Goal: Transaction & Acquisition: Purchase product/service

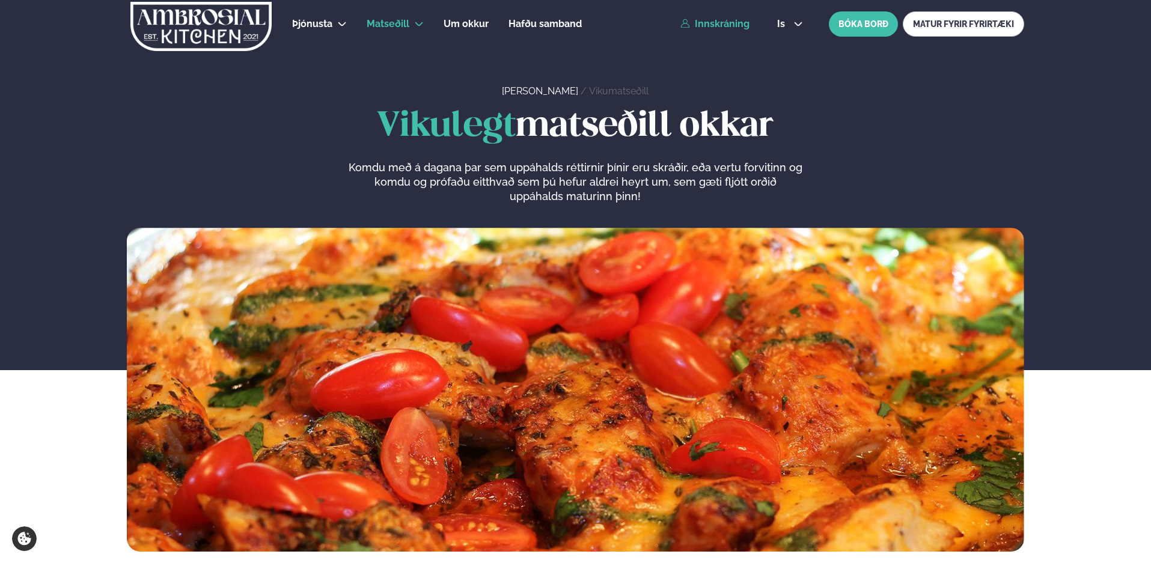
click at [721, 25] on link "Innskráning" at bounding box center [714, 24] width 69 height 11
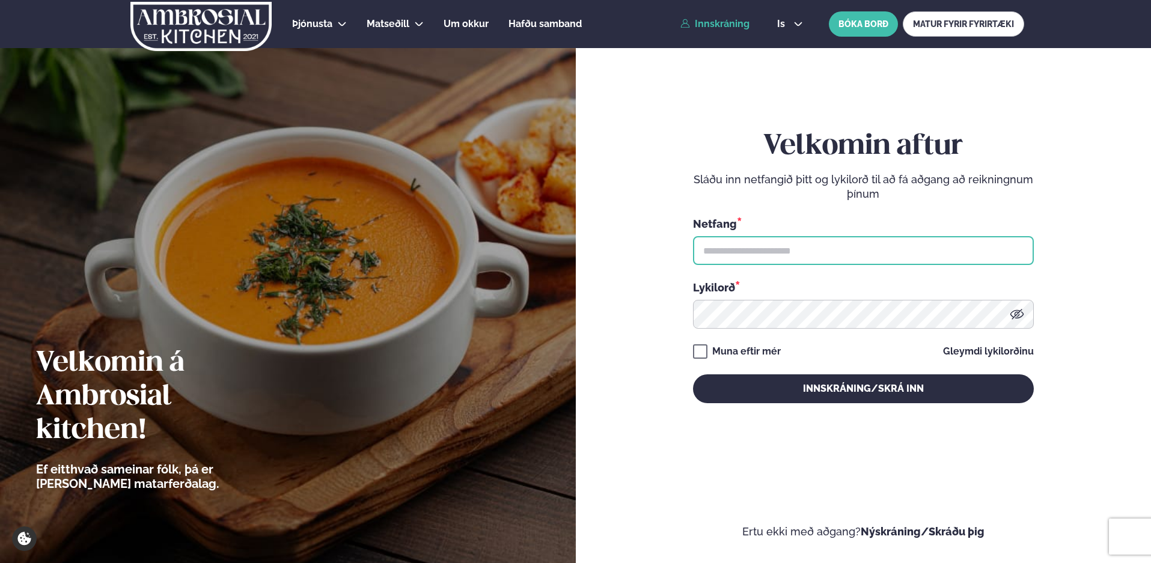
type input "**********"
click at [705, 251] on input "**********" at bounding box center [863, 250] width 341 height 29
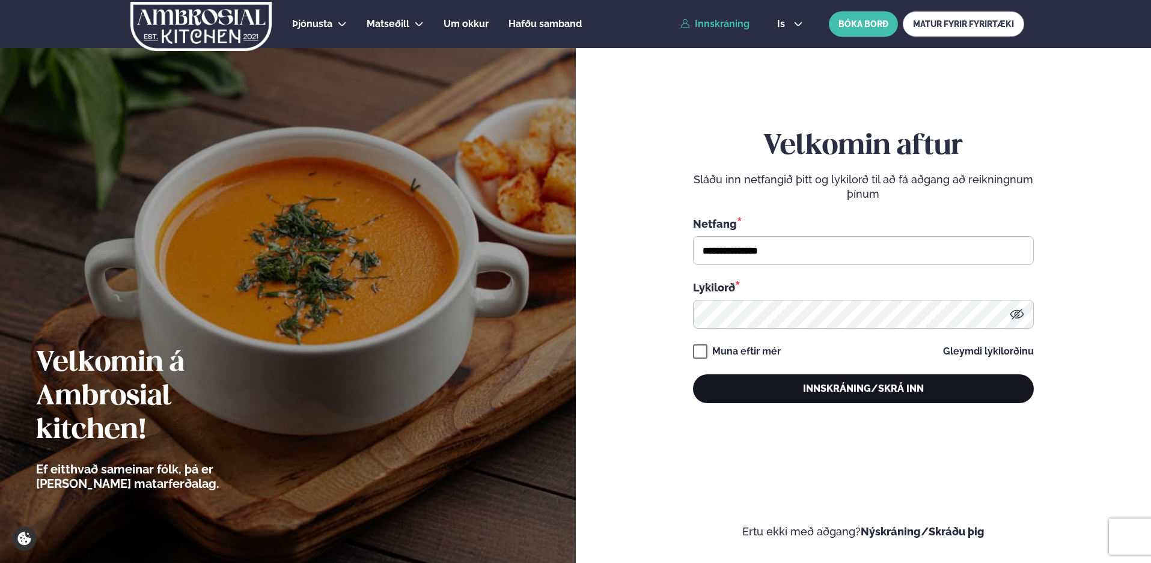
click at [756, 393] on button "Innskráning/Skrá inn" at bounding box center [863, 388] width 341 height 29
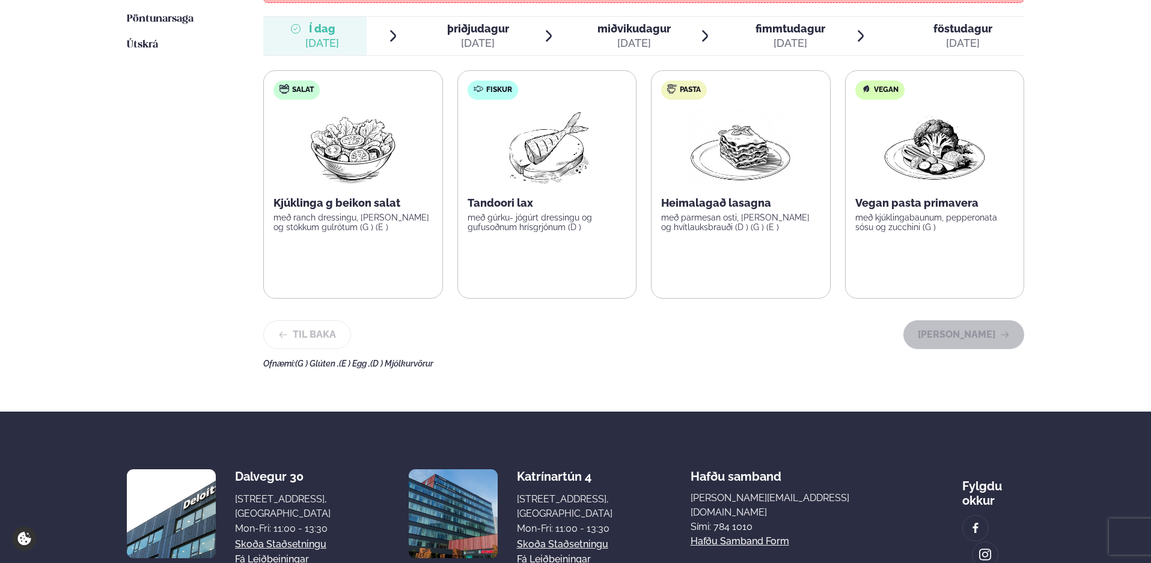
scroll to position [240, 0]
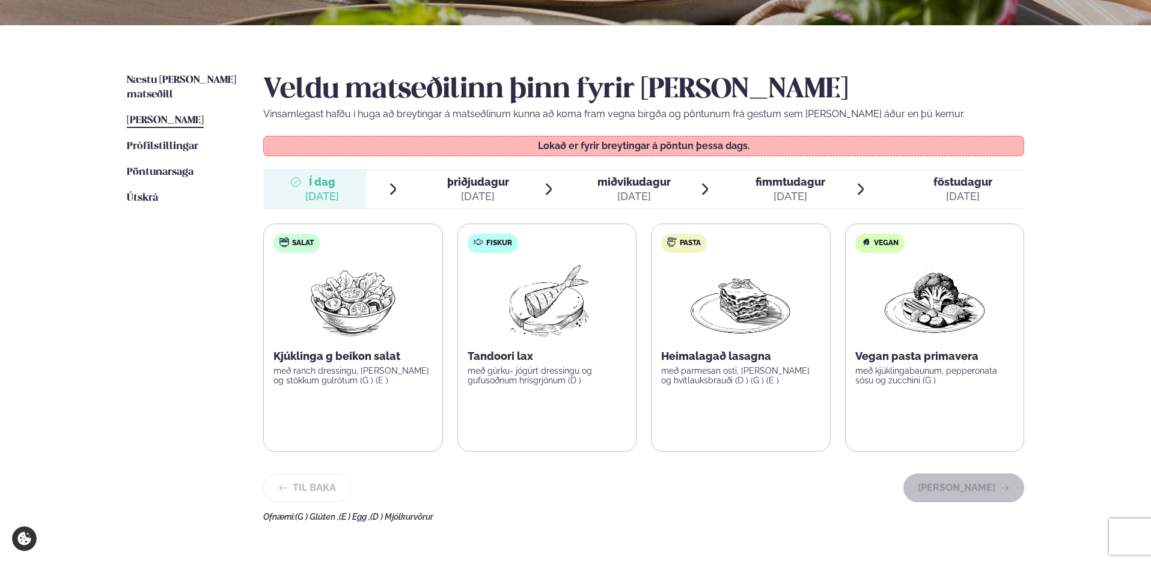
click at [474, 190] on div "[DATE]" at bounding box center [478, 196] width 62 height 14
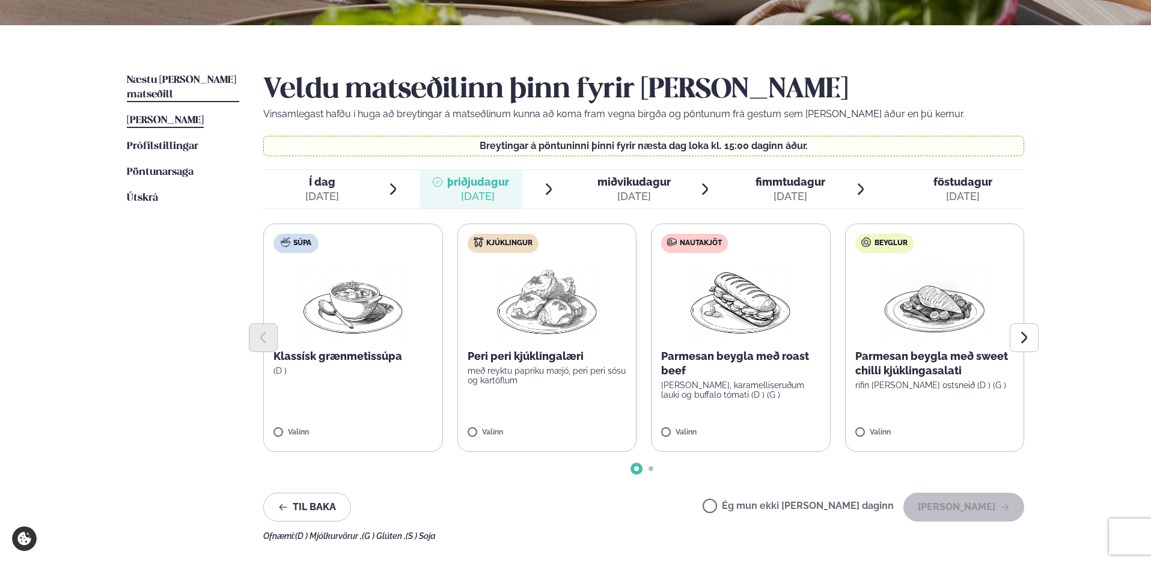
click at [158, 78] on span "Næstu [PERSON_NAME] matseðill" at bounding box center [181, 87] width 109 height 25
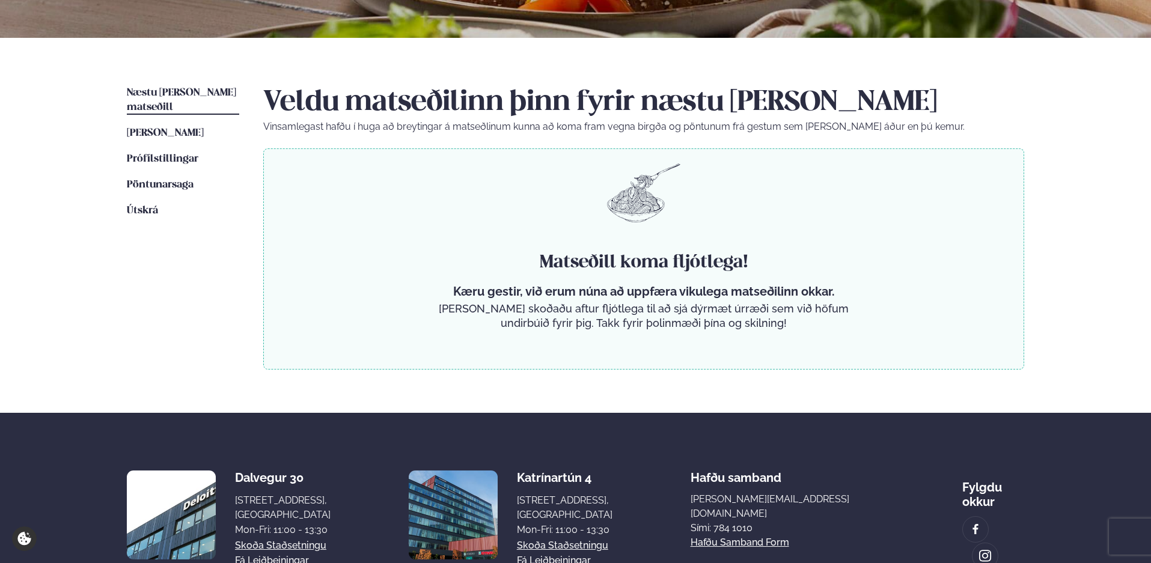
scroll to position [240, 0]
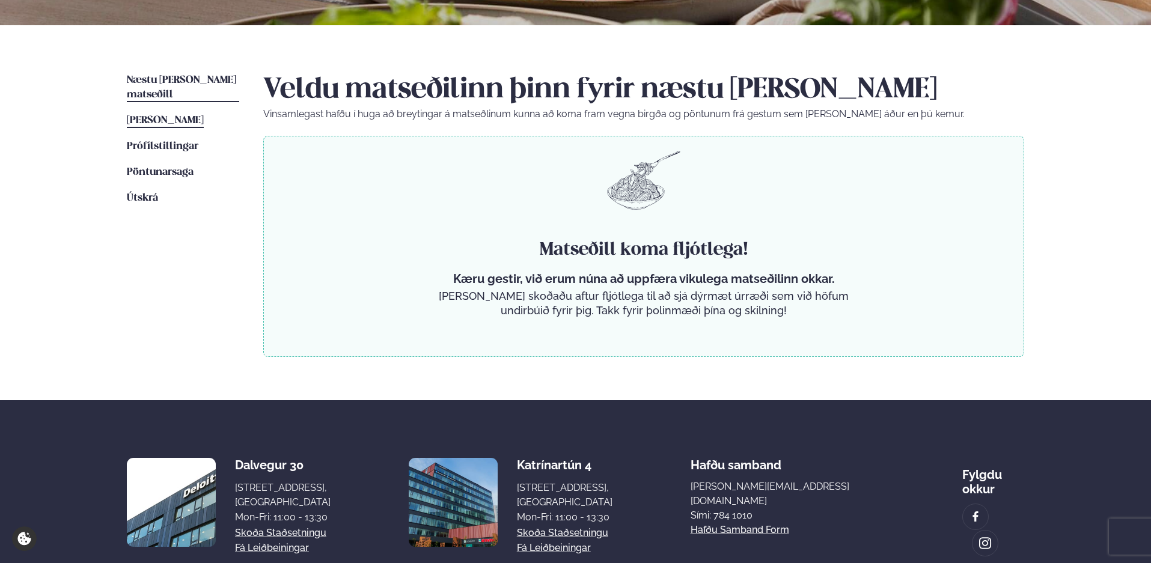
click at [152, 115] on span "[PERSON_NAME]" at bounding box center [165, 120] width 77 height 10
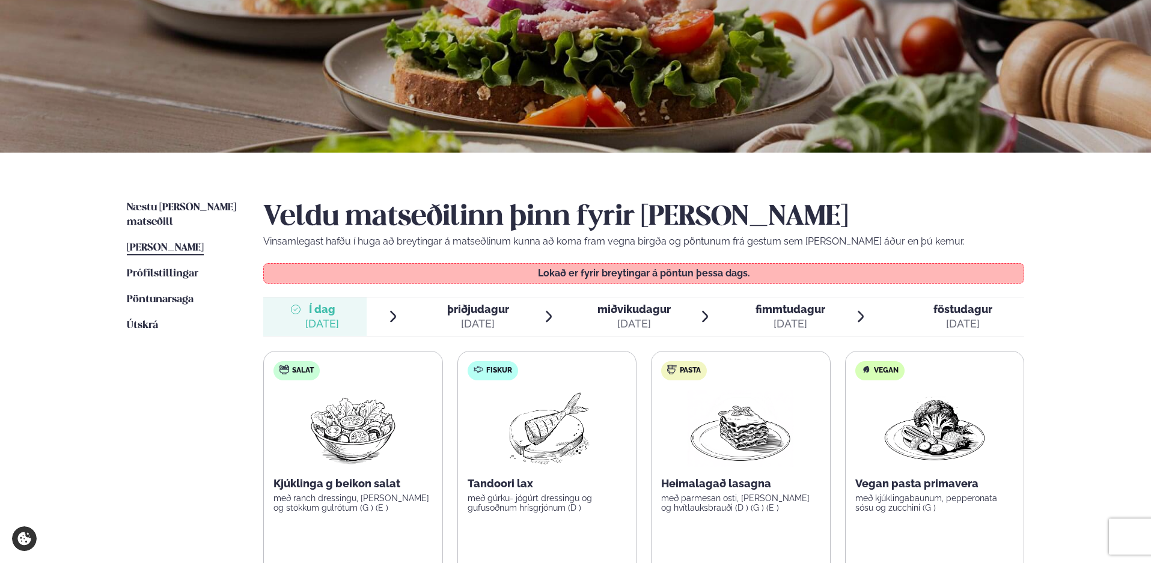
scroll to position [240, 0]
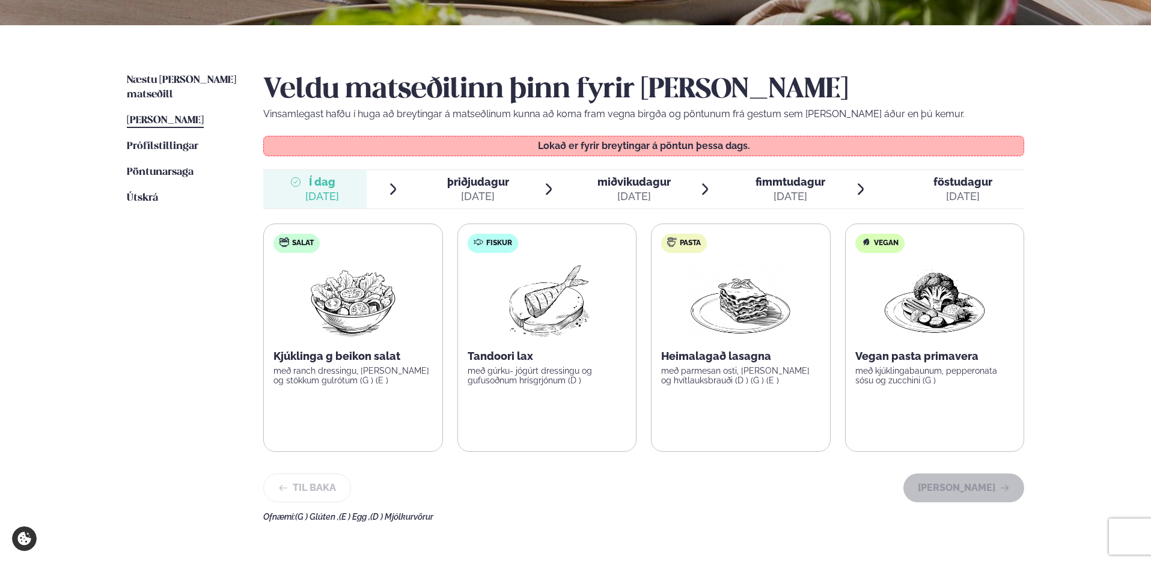
click at [637, 188] on span "miðvikudagur" at bounding box center [633, 182] width 73 height 13
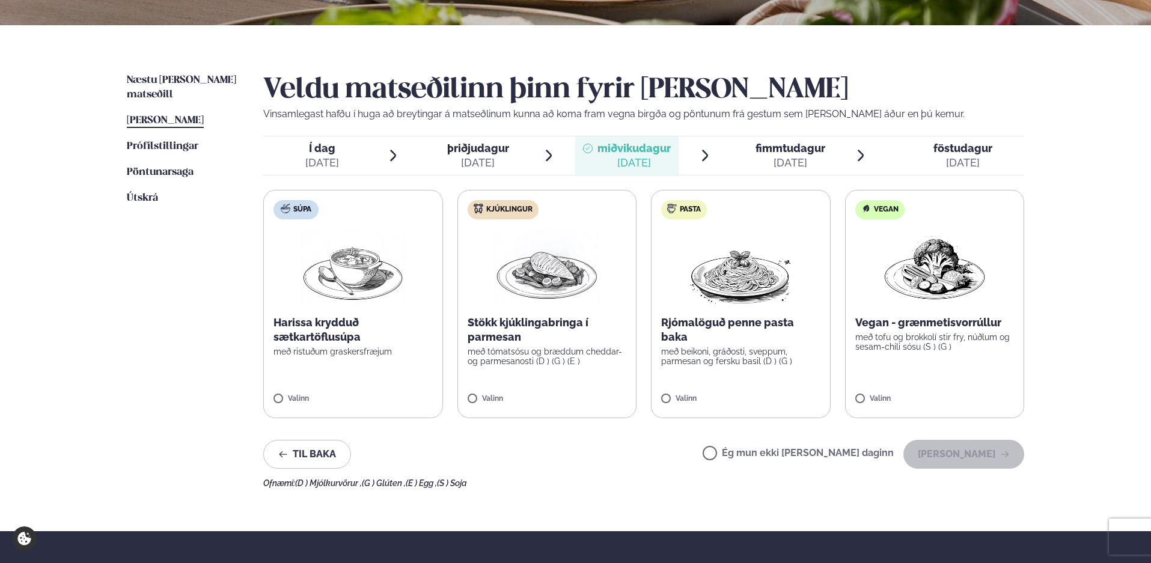
click at [784, 152] on span "fimmtudagur" at bounding box center [791, 148] width 70 height 13
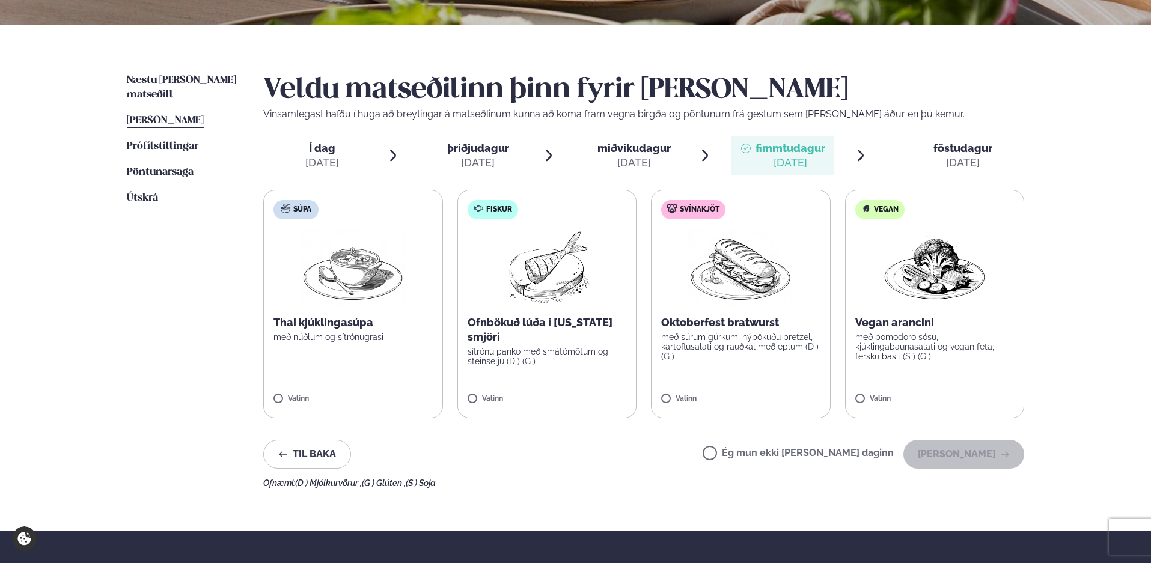
click at [334, 159] on div "[DATE]" at bounding box center [322, 163] width 34 height 14
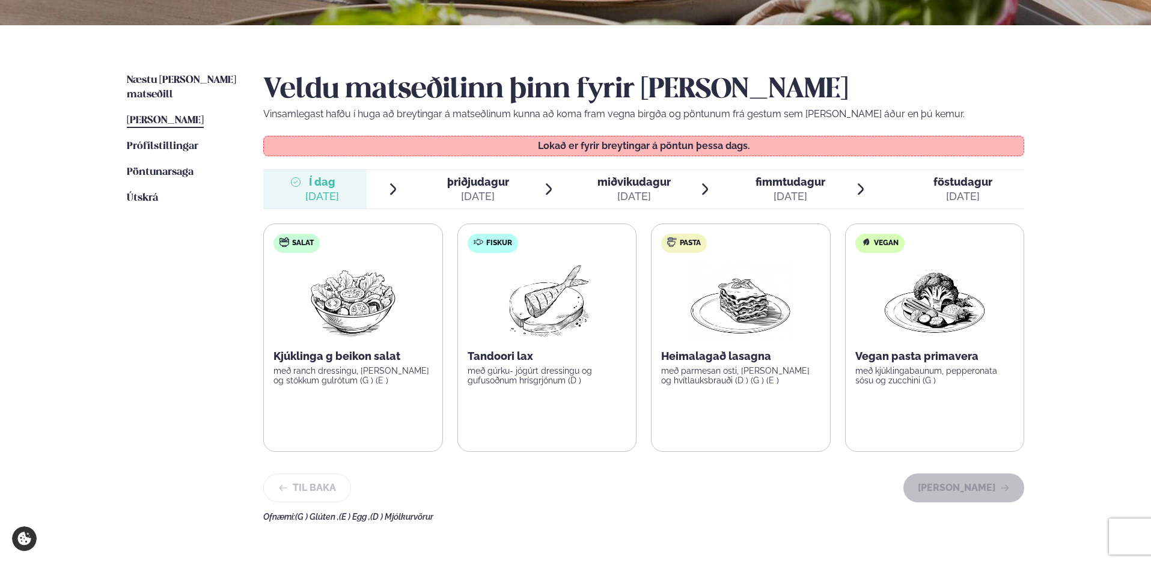
click at [484, 195] on div "[DATE]" at bounding box center [478, 196] width 62 height 14
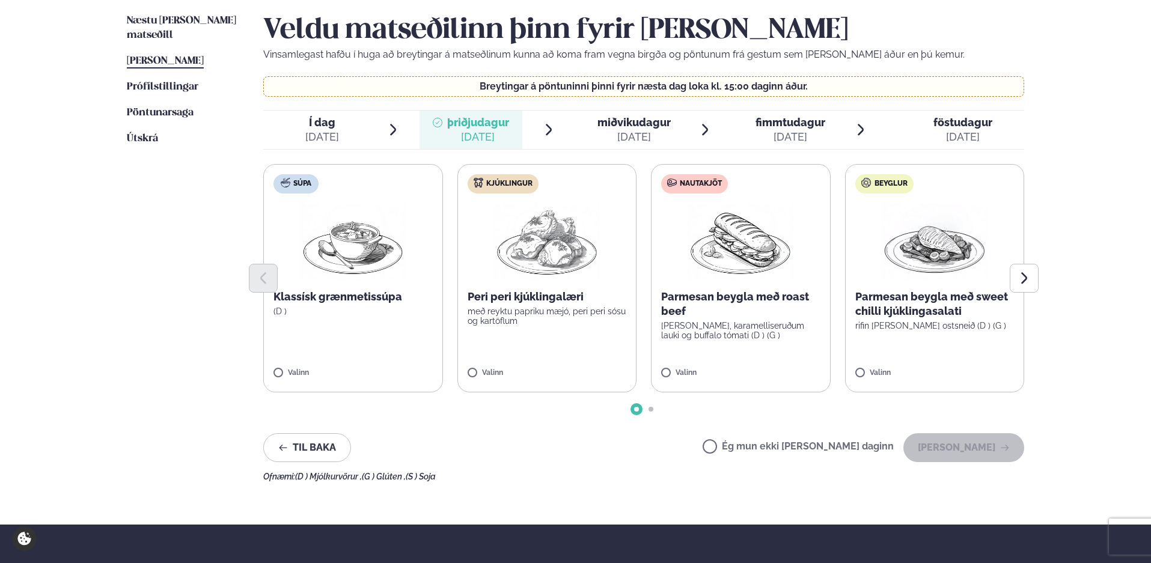
scroll to position [301, 0]
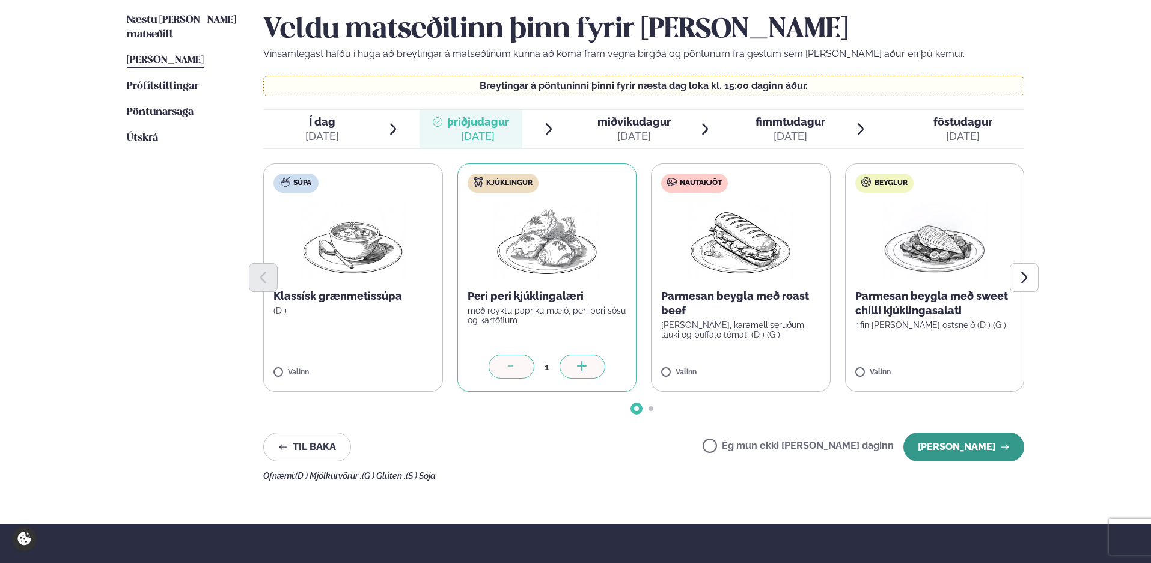
click at [966, 447] on button "[PERSON_NAME]" at bounding box center [963, 447] width 121 height 29
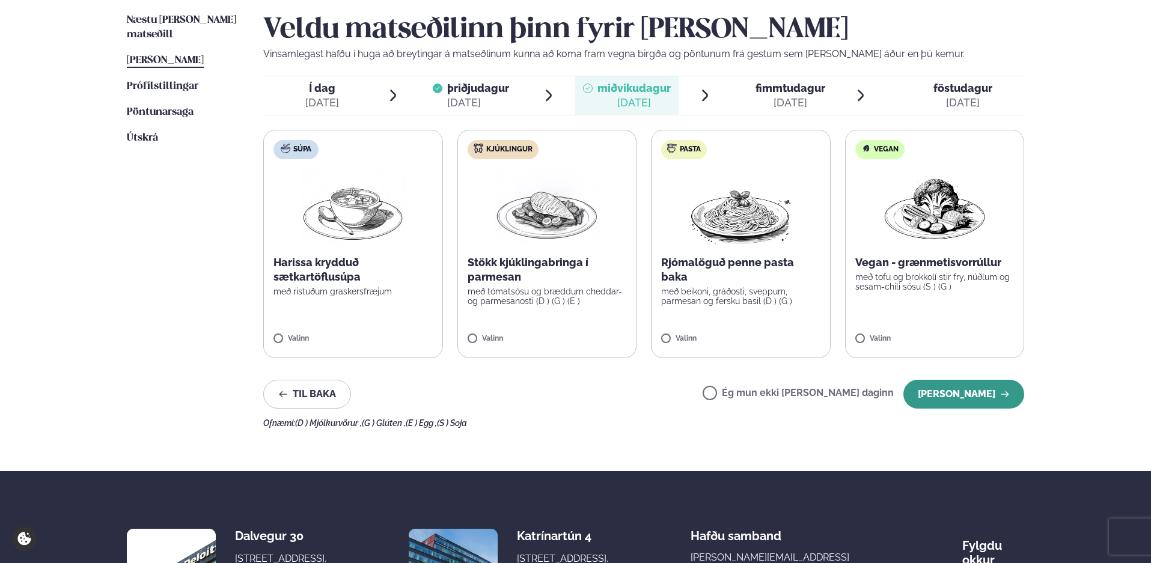
click at [948, 397] on button "[PERSON_NAME]" at bounding box center [963, 394] width 121 height 29
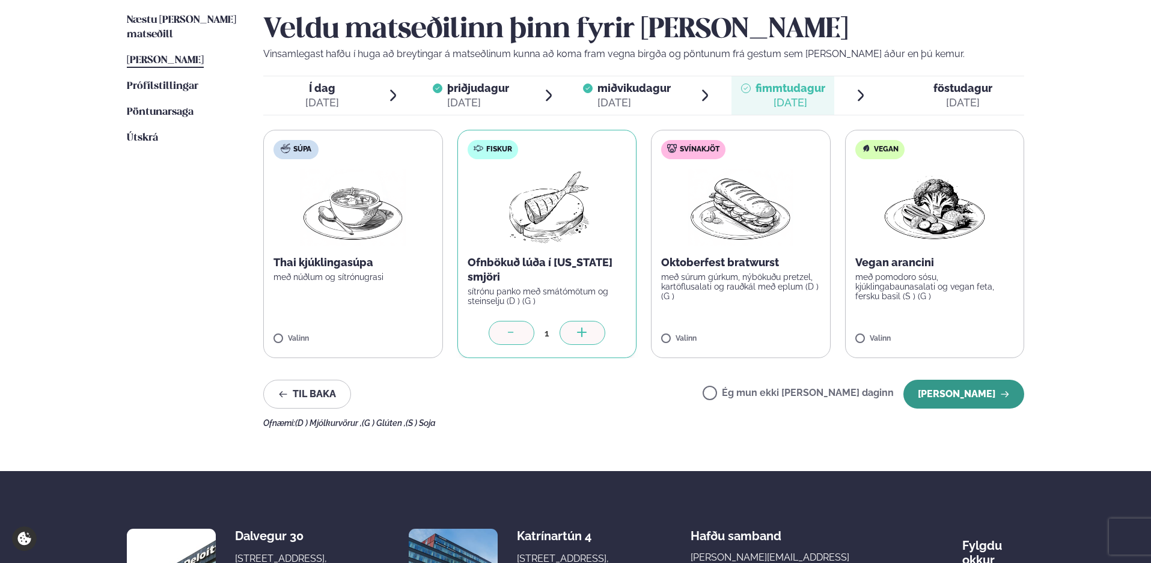
click at [944, 395] on button "[PERSON_NAME]" at bounding box center [963, 394] width 121 height 29
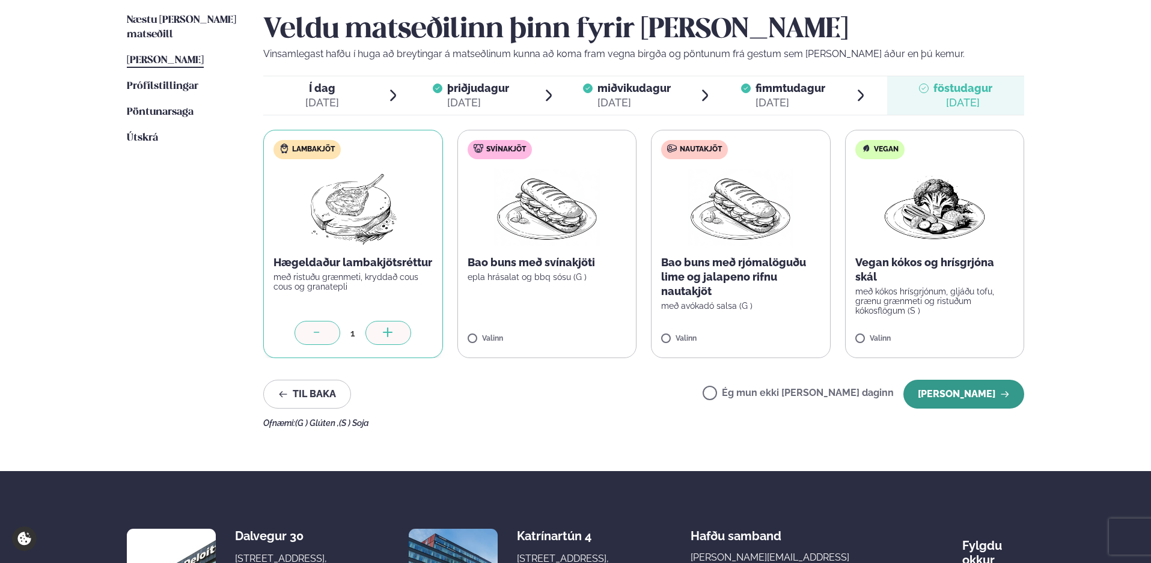
click at [948, 394] on button "[PERSON_NAME]" at bounding box center [963, 394] width 121 height 29
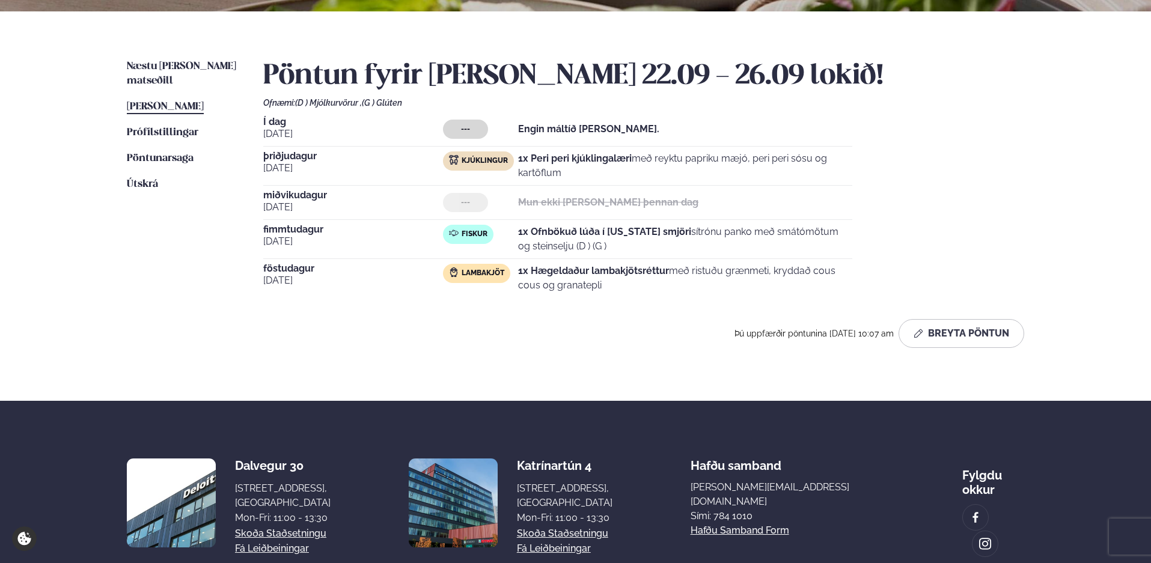
scroll to position [240, 0]
